Goal: Information Seeking & Learning: Find specific fact

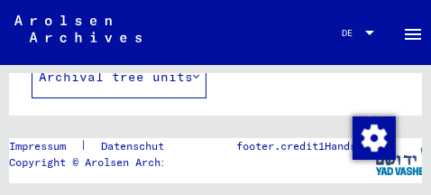
scroll to position [186, 0]
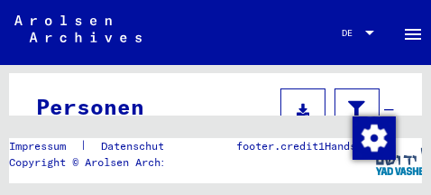
click at [297, 104] on icon at bounding box center [303, 110] width 13 height 13
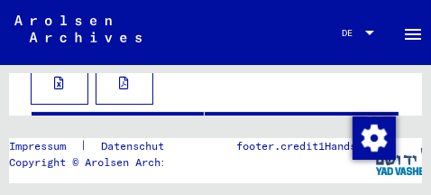
scroll to position [261, 0]
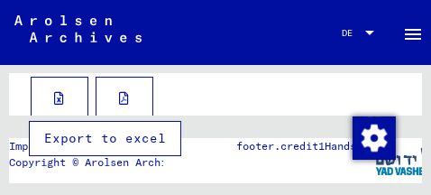
click at [69, 82] on button at bounding box center [60, 98] width 58 height 43
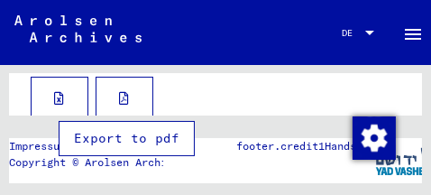
click at [123, 92] on icon at bounding box center [125, 98] width 10 height 13
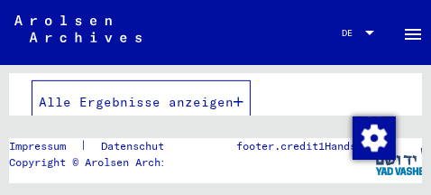
scroll to position [596, 0]
click at [238, 95] on icon "button" at bounding box center [239, 101] width 10 height 13
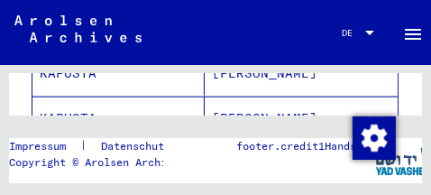
scroll to position [1464, 0]
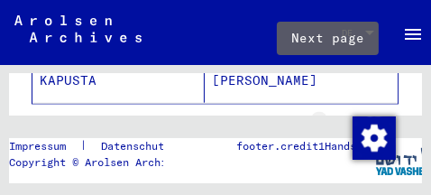
click at [334, 125] on icon "Next page" at bounding box center [338, 131] width 8 height 13
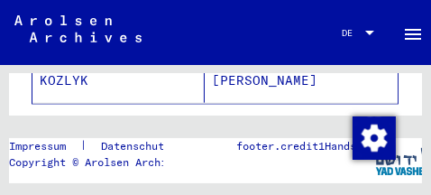
click at [334, 125] on icon "Next page" at bounding box center [338, 131] width 8 height 13
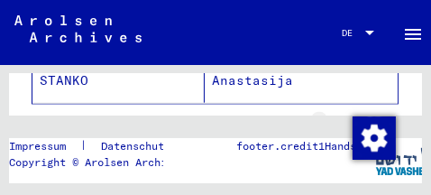
click at [334, 125] on icon "Next page" at bounding box center [338, 131] width 8 height 13
type input "*"
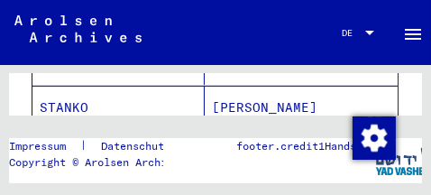
scroll to position [527, 0]
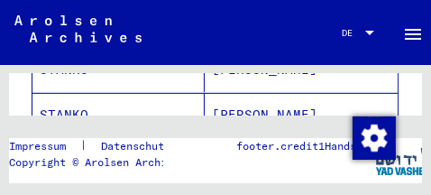
click at [113, 96] on mat-cell "STANKO" at bounding box center [118, 115] width 172 height 44
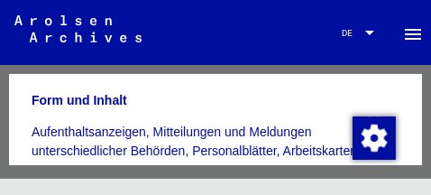
scroll to position [411, 0]
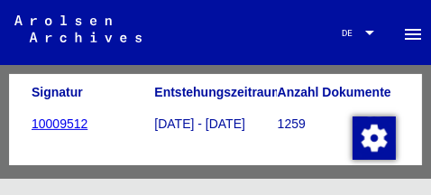
click at [57, 114] on icon at bounding box center [74, 123] width 45 height 72
click at [48, 116] on link "10009512" at bounding box center [60, 123] width 56 height 14
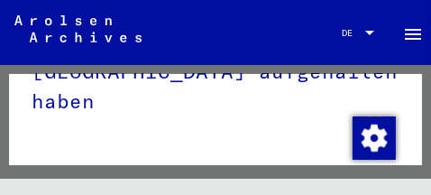
scroll to position [329, 0]
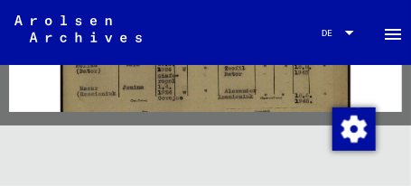
scroll to position [691, 0]
